Goal: Navigation & Orientation: Find specific page/section

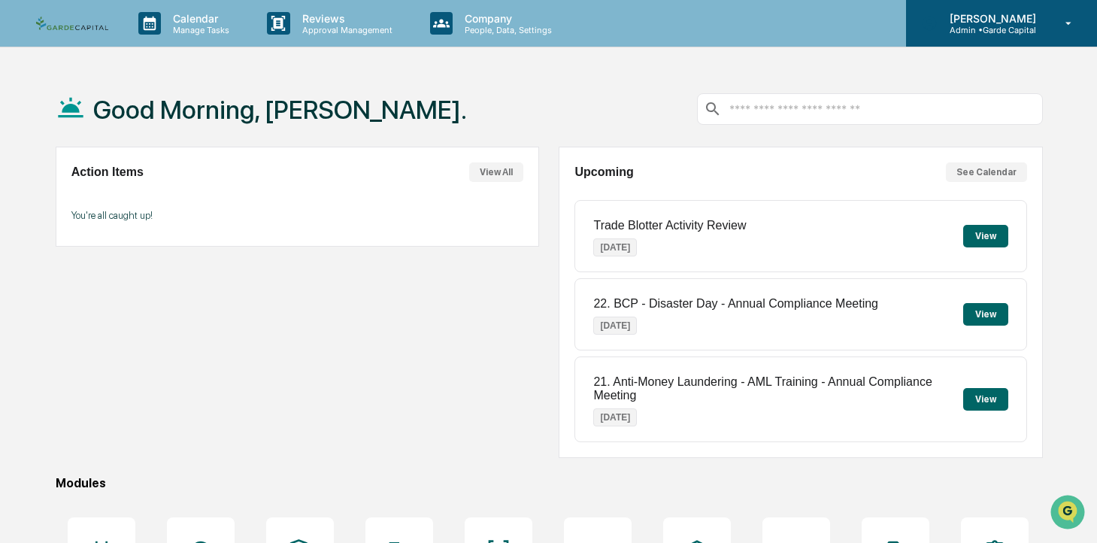
click at [982, 36] on div "[PERSON_NAME] Admin • Garde Capital" at bounding box center [1001, 23] width 191 height 47
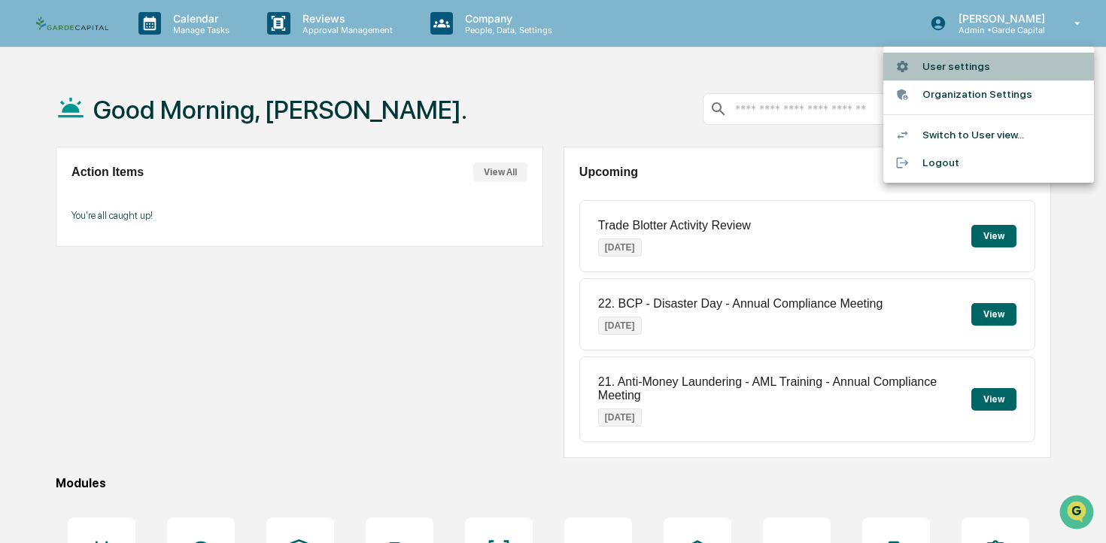
click at [966, 71] on li "User settings" at bounding box center [988, 67] width 211 height 28
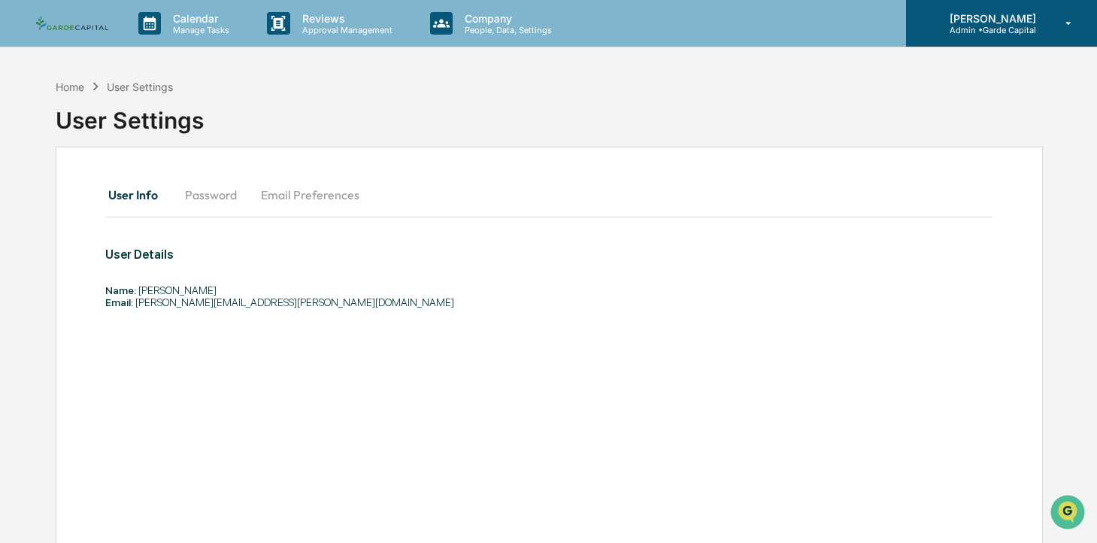
click at [1003, 16] on p "[PERSON_NAME]" at bounding box center [991, 18] width 106 height 13
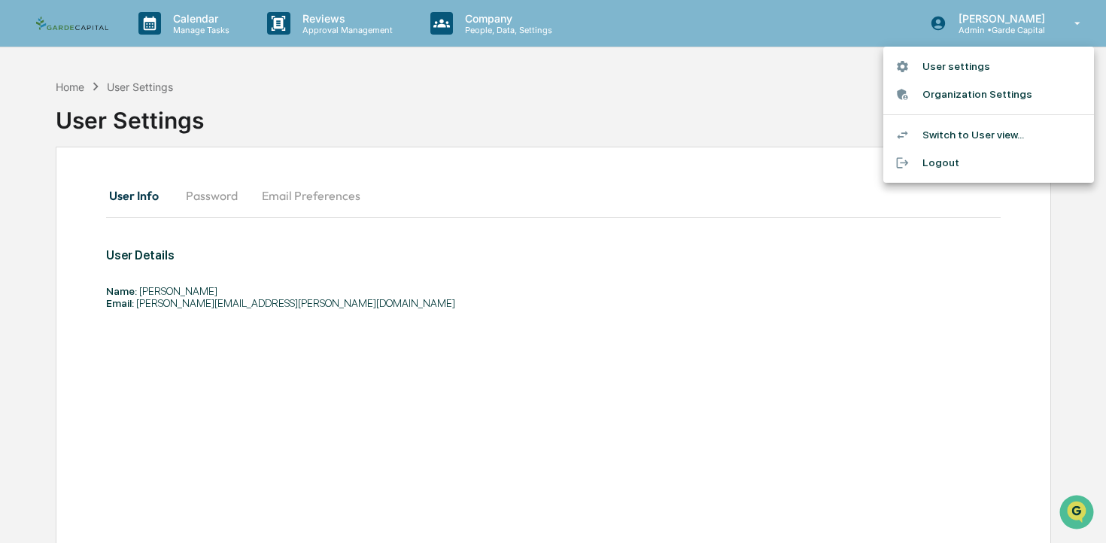
click at [485, 29] on div at bounding box center [553, 271] width 1106 height 543
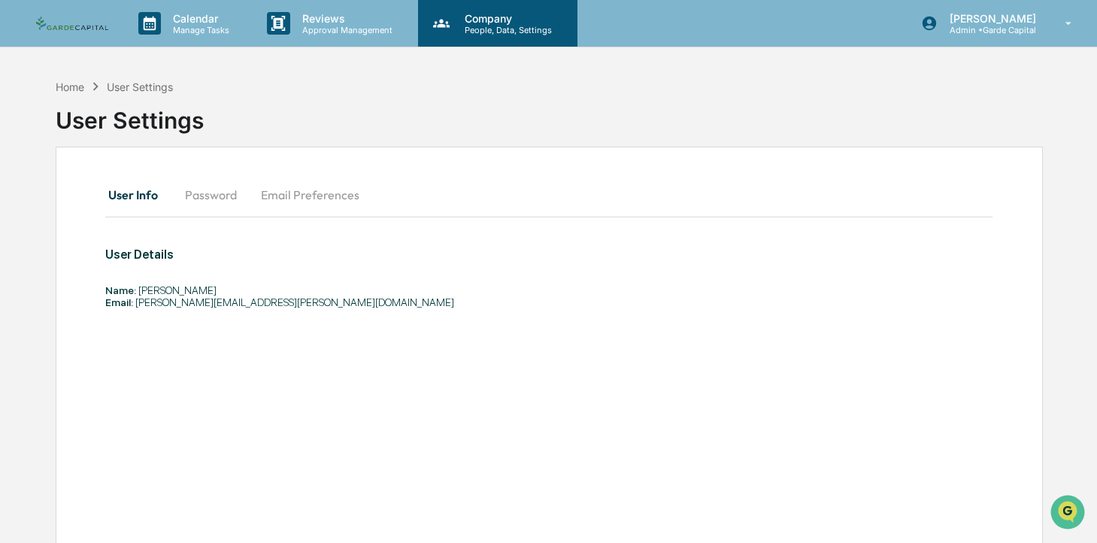
click at [482, 27] on p "People, Data, Settings" at bounding box center [506, 30] width 107 height 11
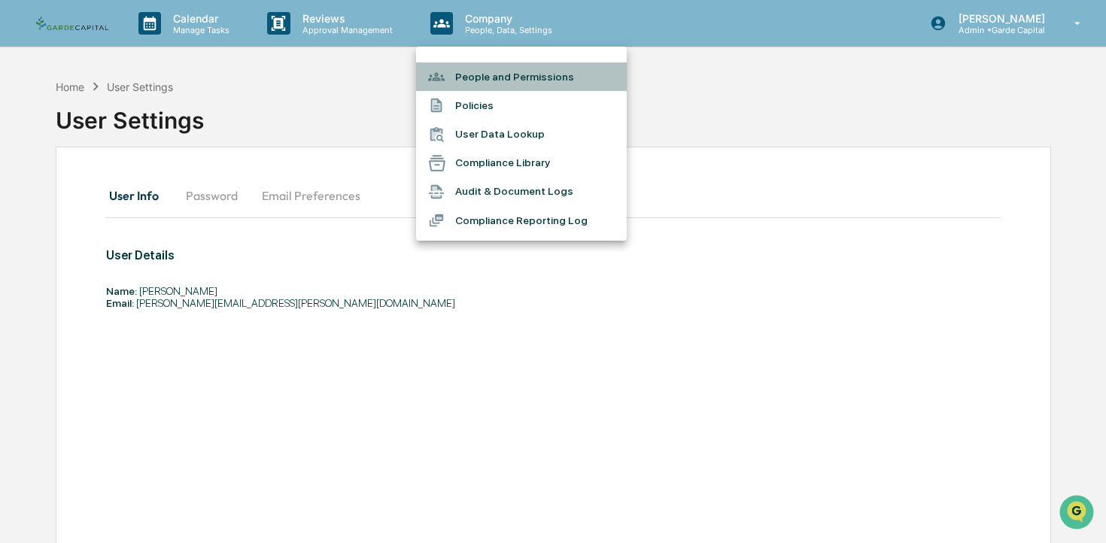
click at [493, 77] on li "People and Permissions" at bounding box center [521, 76] width 211 height 29
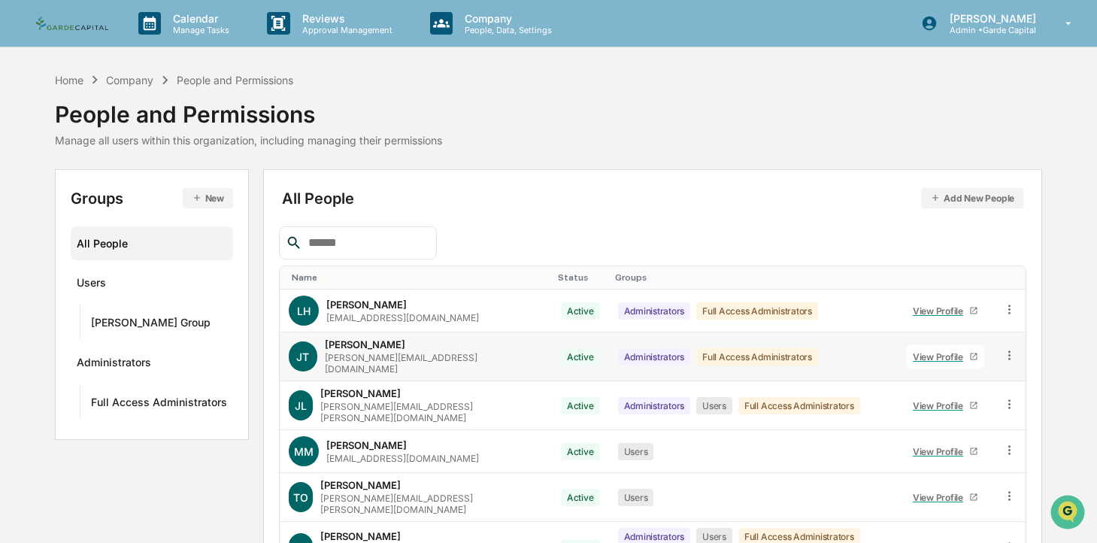
scroll to position [3, 0]
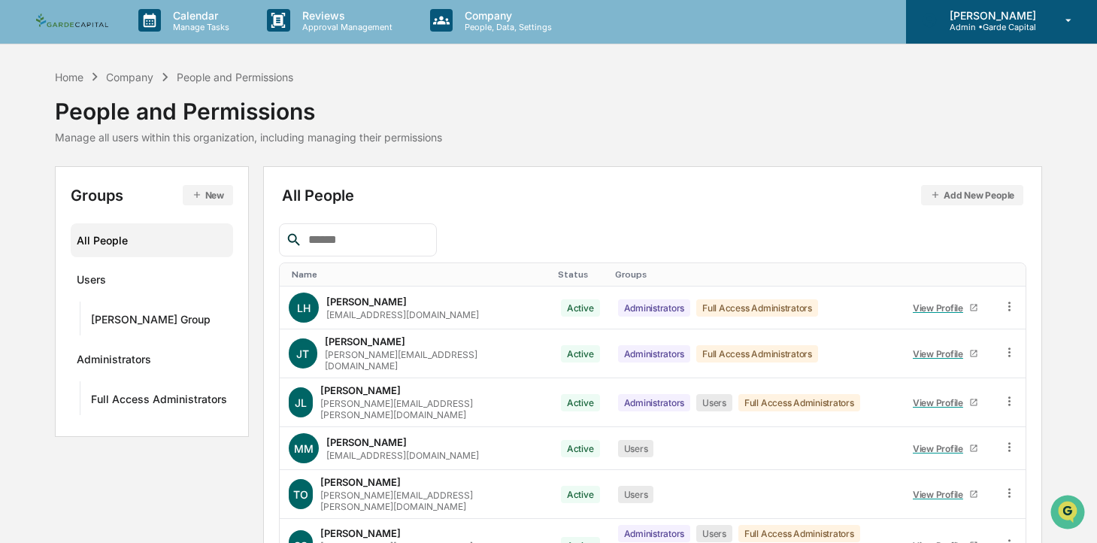
click at [960, 30] on p "Admin • Garde Capital" at bounding box center [991, 27] width 106 height 11
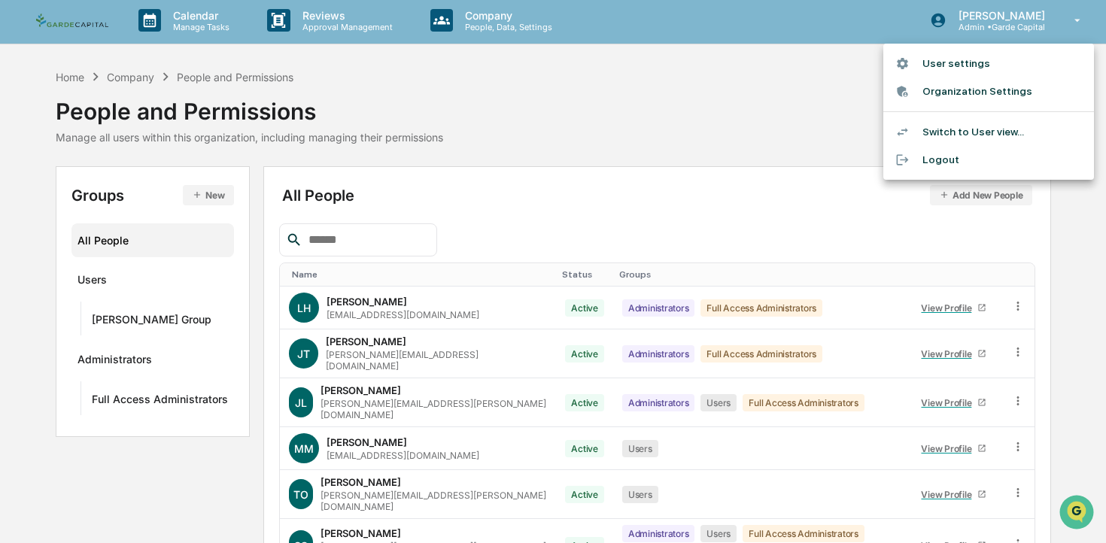
click at [783, 88] on div at bounding box center [553, 271] width 1106 height 543
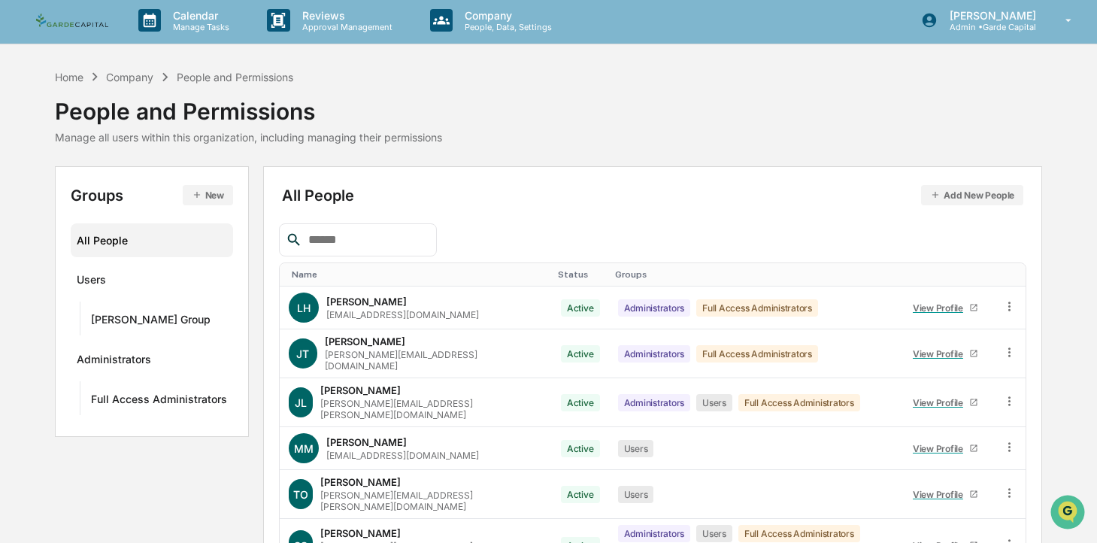
click at [93, 24] on img at bounding box center [72, 21] width 72 height 14
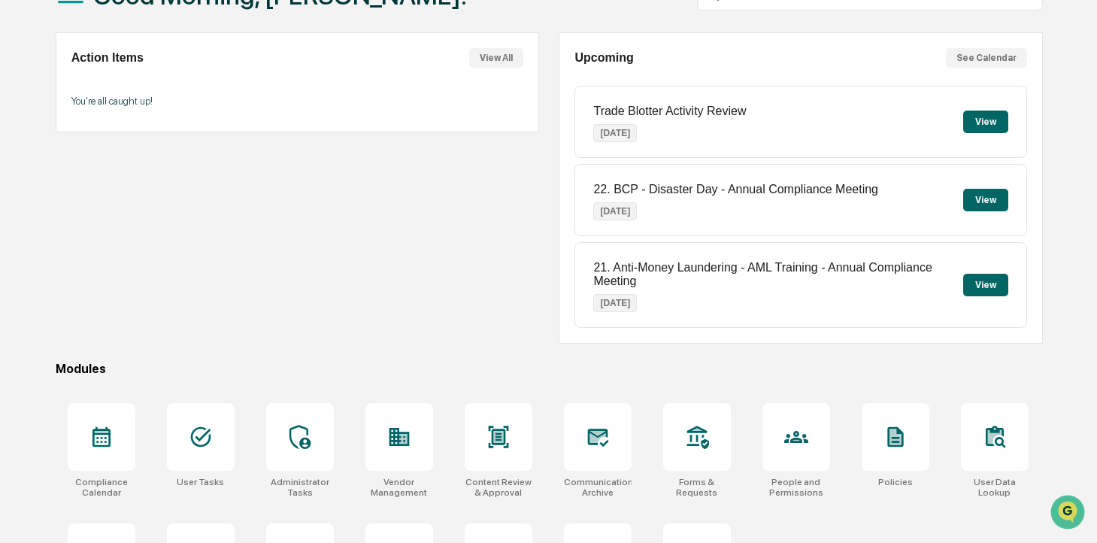
scroll to position [146, 0]
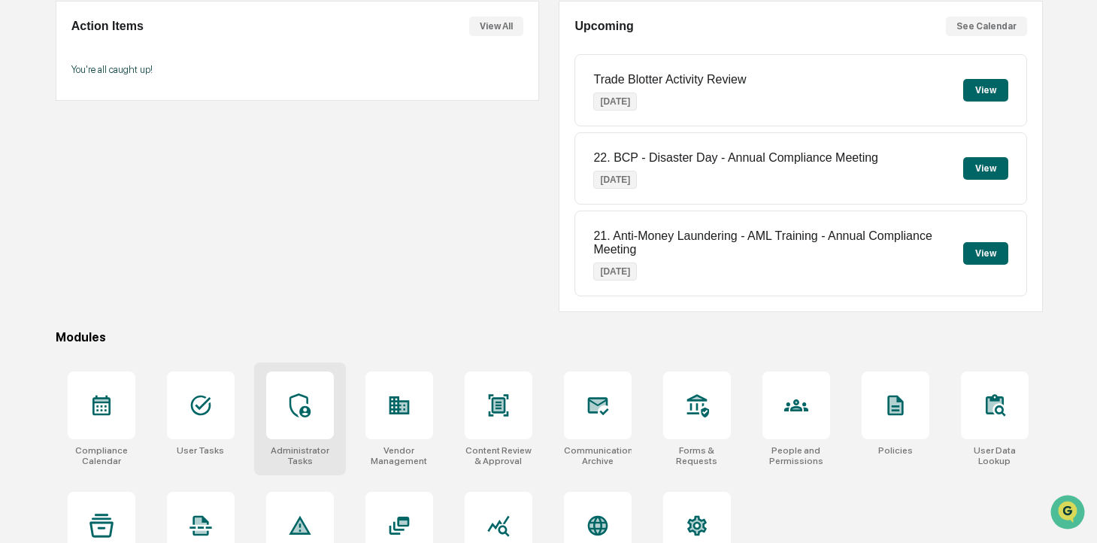
click at [307, 408] on icon at bounding box center [300, 405] width 21 height 24
